Goal: Obtain resource: Download file/media

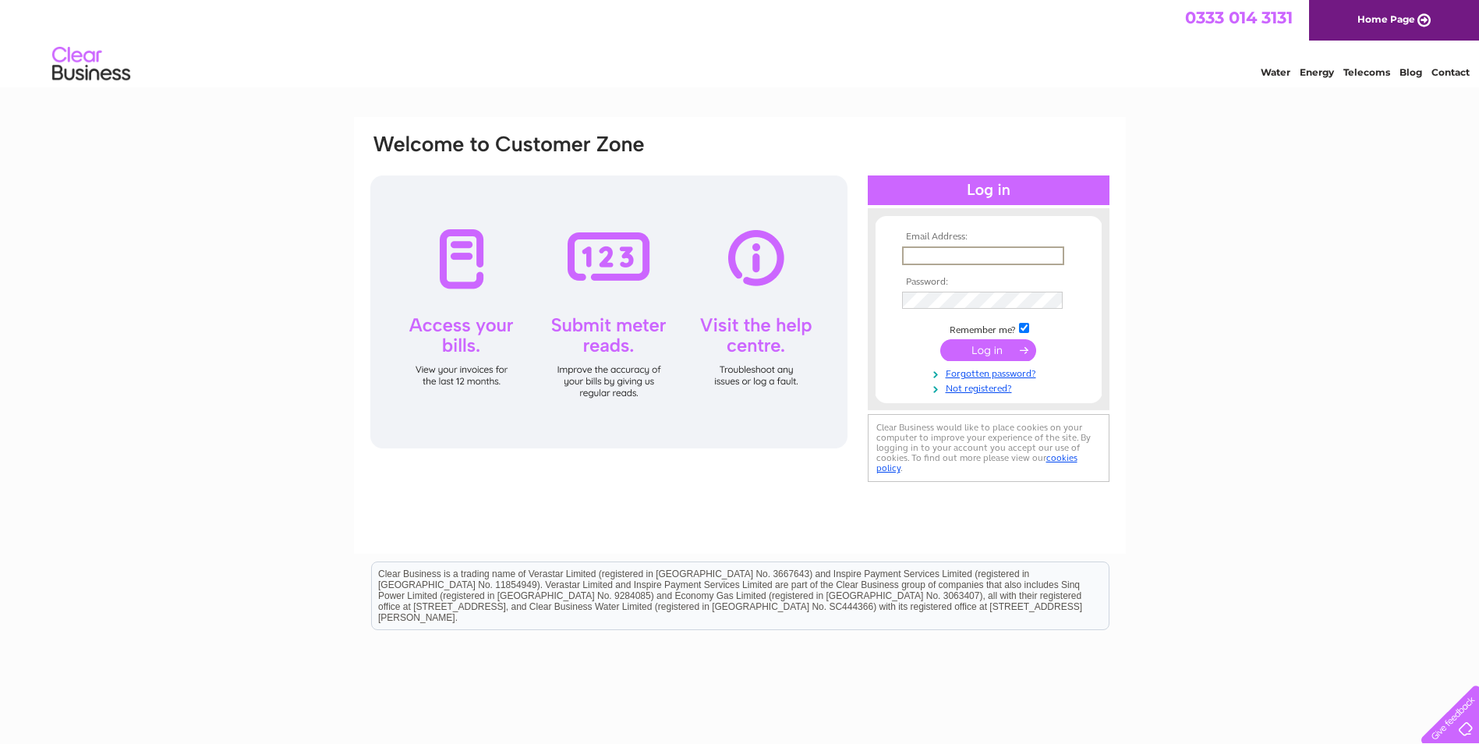
click at [959, 249] on input "text" at bounding box center [983, 255] width 162 height 19
paste input "invoices@laingsuk.com"
type input "invoices@laingsuk.com"
click at [1007, 349] on input "submit" at bounding box center [988, 350] width 96 height 22
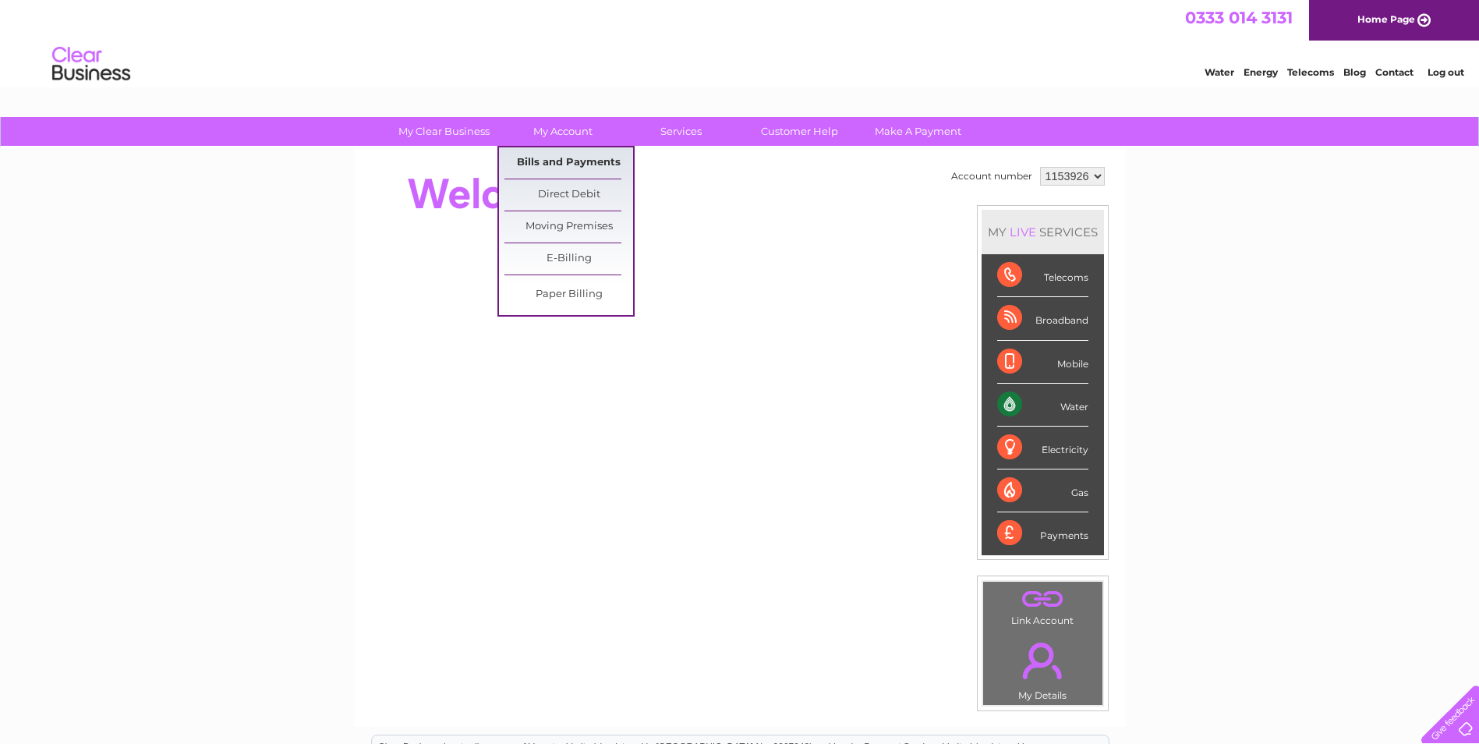
click at [559, 168] on link "Bills and Payments" at bounding box center [568, 162] width 129 height 31
click at [589, 161] on link "Bills and Payments" at bounding box center [568, 162] width 129 height 31
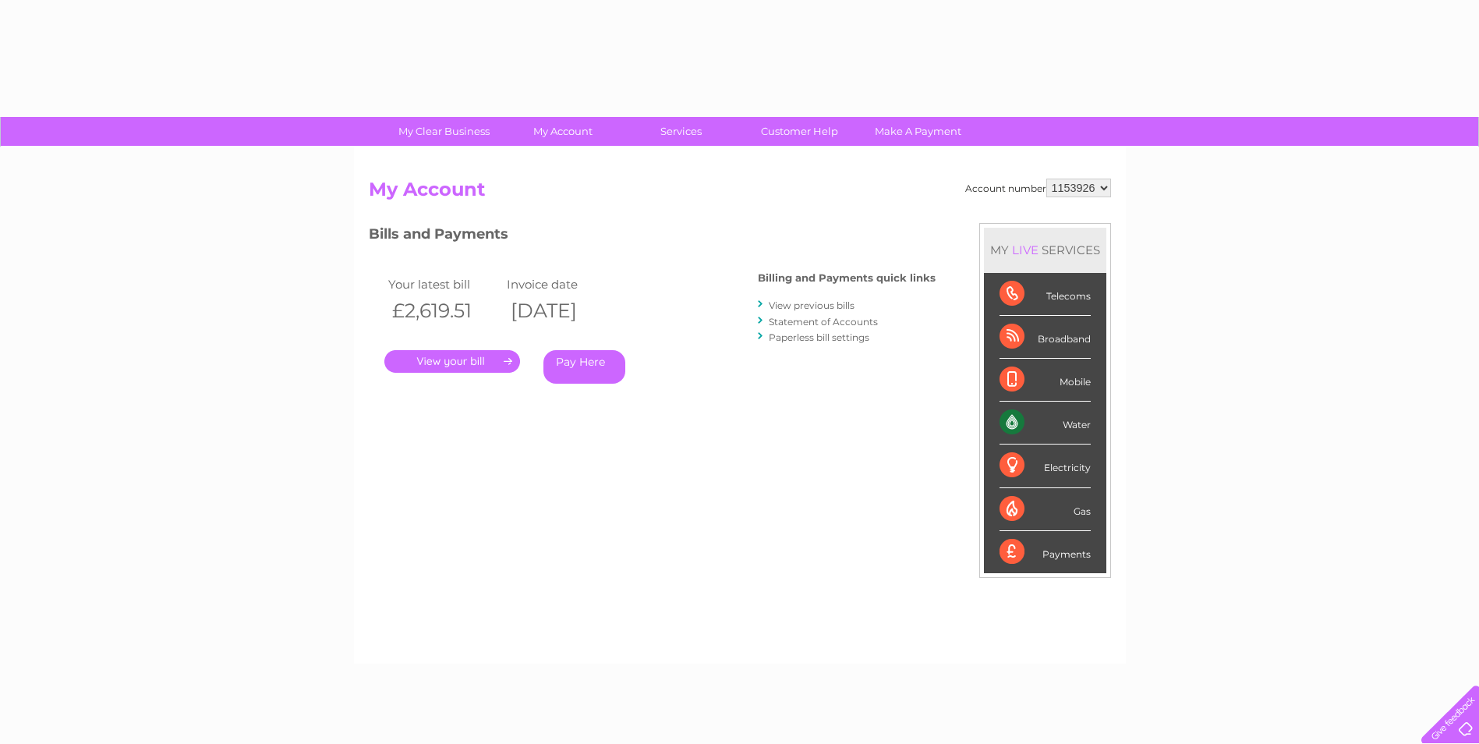
click at [437, 366] on link "." at bounding box center [452, 361] width 136 height 23
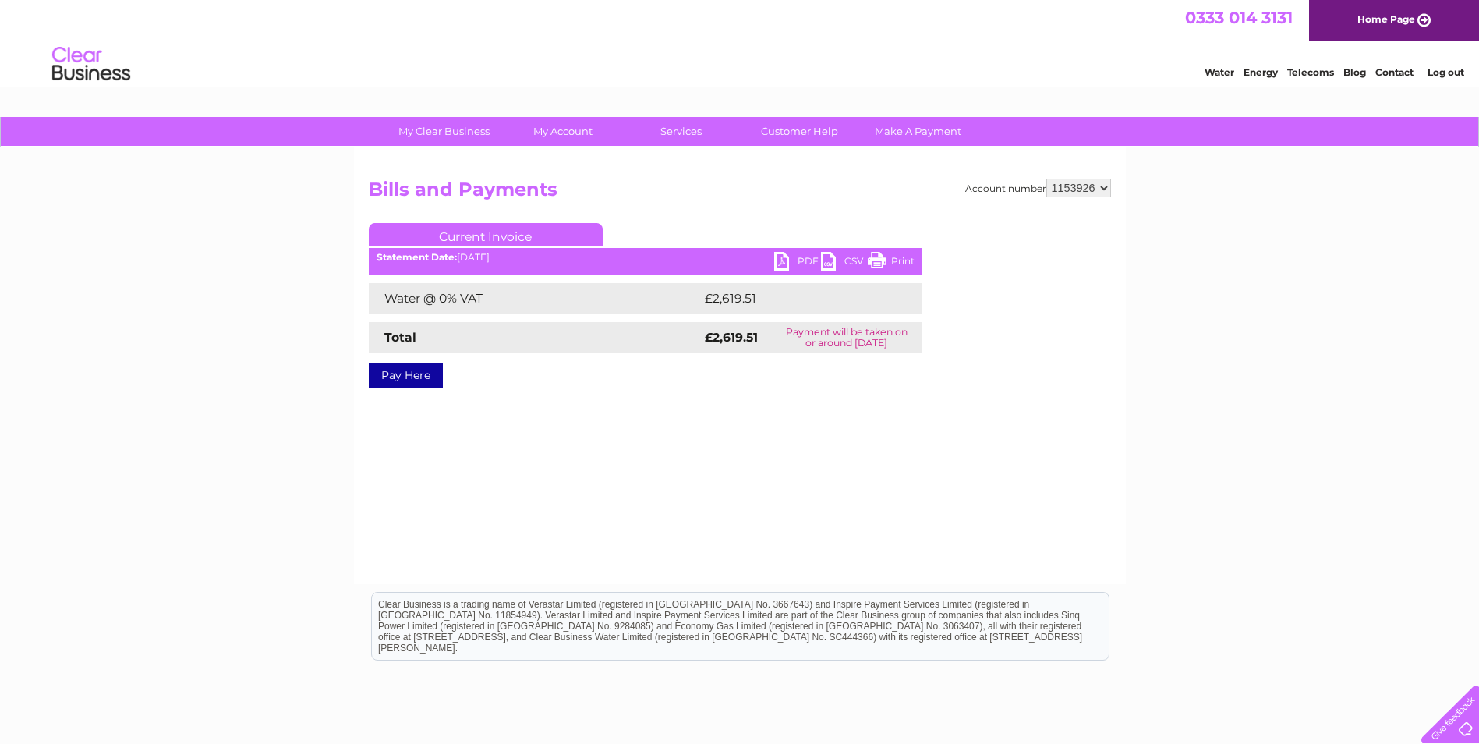
click at [796, 260] on link "PDF" at bounding box center [797, 263] width 47 height 23
